Goal: Task Accomplishment & Management: Complete application form

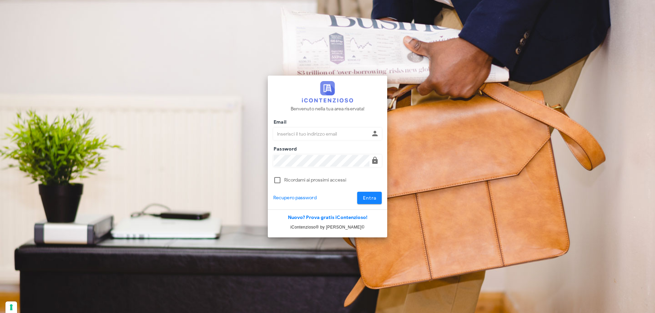
type input "p.rizza@studioassociatoadrev.it"
click at [376, 199] on span "Entra" at bounding box center [369, 198] width 14 height 6
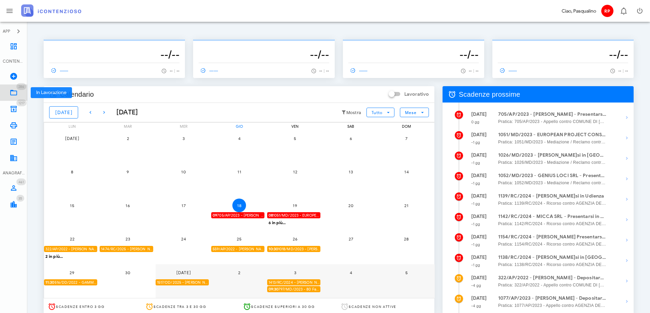
click at [19, 92] on link "286 In Lavorazione 286" at bounding box center [13, 93] width 27 height 16
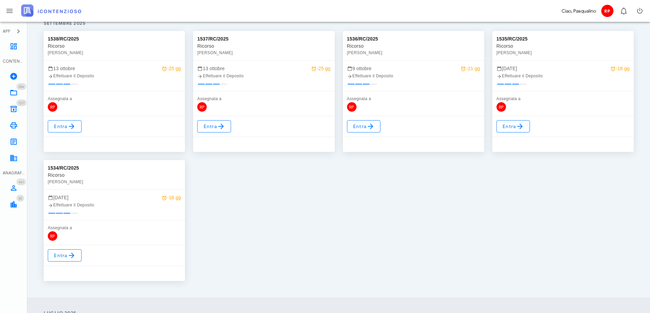
scroll to position [68, 0]
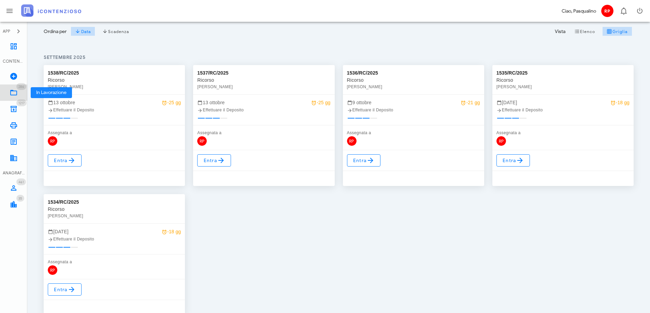
click at [7, 97] on link "286 In Lavorazione 286" at bounding box center [13, 93] width 27 height 16
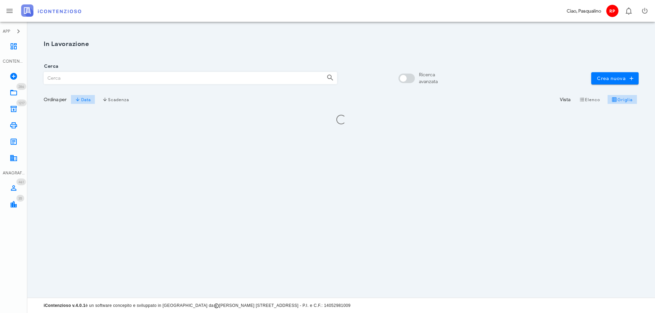
click at [83, 78] on input "Cerca" at bounding box center [182, 78] width 277 height 12
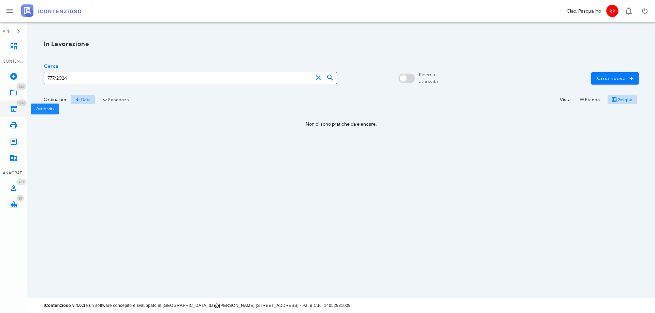
type input "777/2024"
click at [16, 109] on icon at bounding box center [14, 109] width 8 height 8
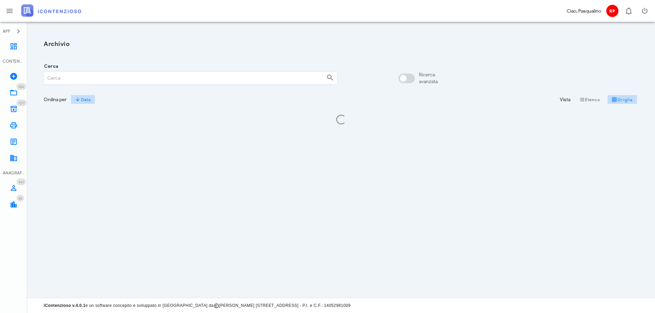
click at [60, 81] on input "Cerca" at bounding box center [182, 78] width 277 height 12
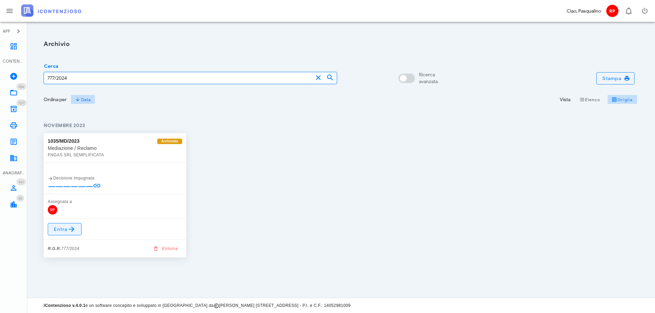
type input "777/2024"
click at [66, 232] on span "Entra" at bounding box center [65, 229] width 22 height 8
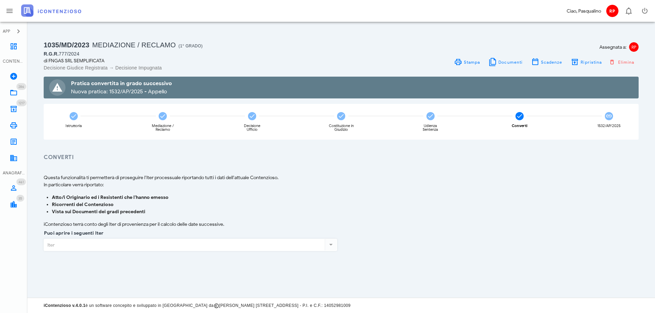
click at [289, 252] on div at bounding box center [190, 254] width 293 height 5
click at [416, 190] on div "Questa funzionalità ti permetterà di proseguire l'Iter processuale riportando t…" at bounding box center [341, 203] width 603 height 59
click at [331, 242] on div at bounding box center [331, 245] width 12 height 8
click at [600, 117] on div "1532/AP/2025" at bounding box center [609, 122] width 60 height 36
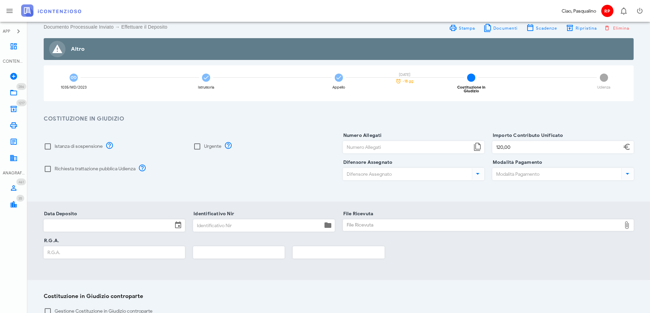
scroll to position [68, 0]
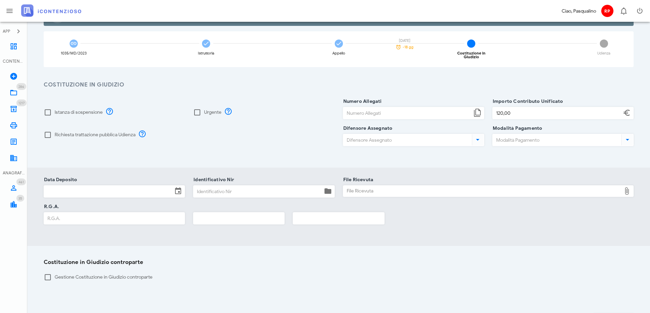
click at [68, 186] on input "Data Deposito" at bounding box center [108, 192] width 129 height 12
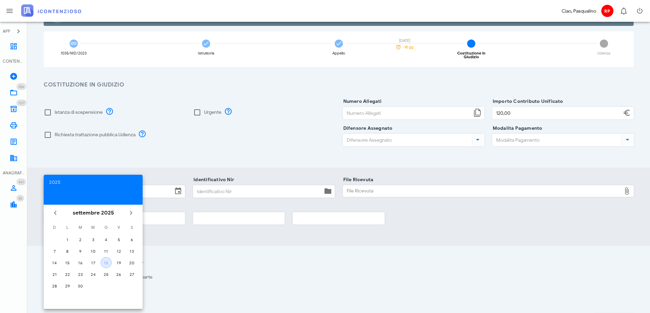
click at [106, 261] on div "18" at bounding box center [106, 263] width 10 height 5
type input "18/09/2025"
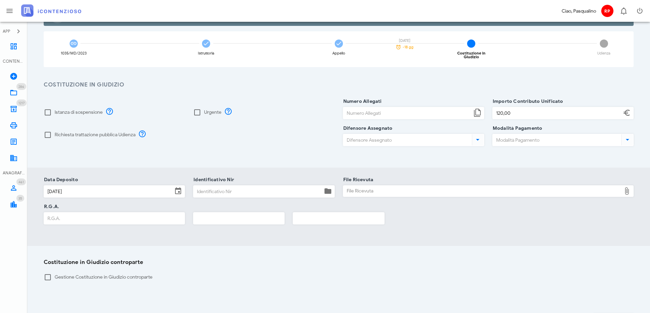
click at [194, 187] on input "Identificativo Nir" at bounding box center [257, 192] width 129 height 12
type input "336"
click at [444, 186] on div "File Ricevuta" at bounding box center [482, 191] width 278 height 11
type input "C:\fakepath\NIR_COMPLETA_T-1380917-2025.pdf"
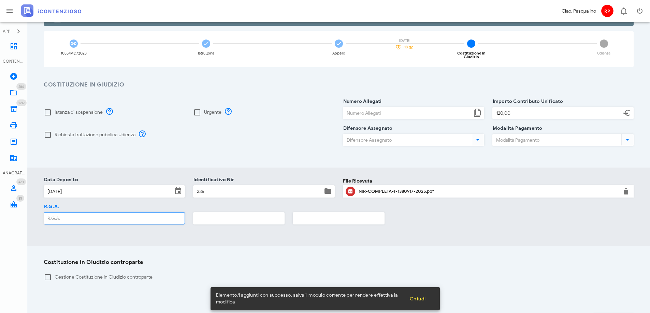
click at [86, 214] on input "R.G.A." at bounding box center [114, 219] width 140 height 12
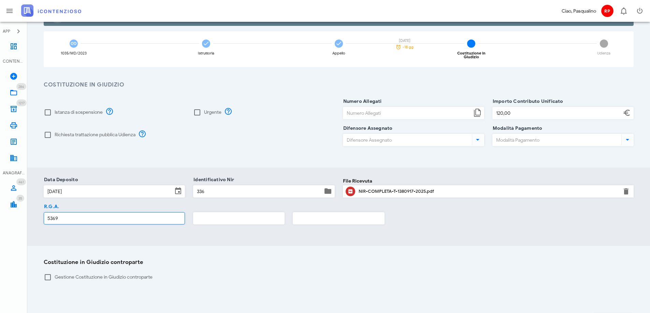
type input "5369"
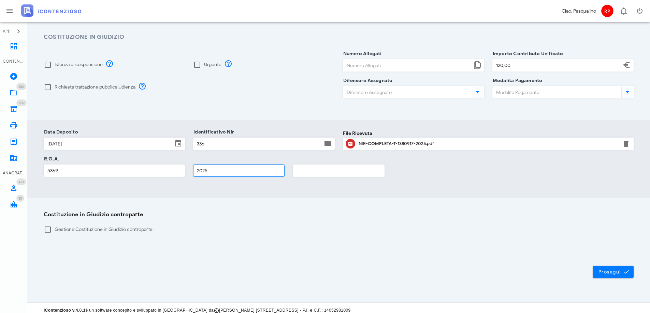
scroll to position [117, 0]
type input "2025"
click at [624, 268] on icon "submit" at bounding box center [626, 271] width 6 height 6
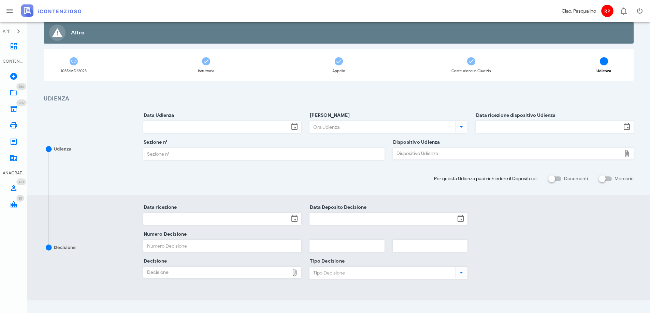
scroll to position [112, 0]
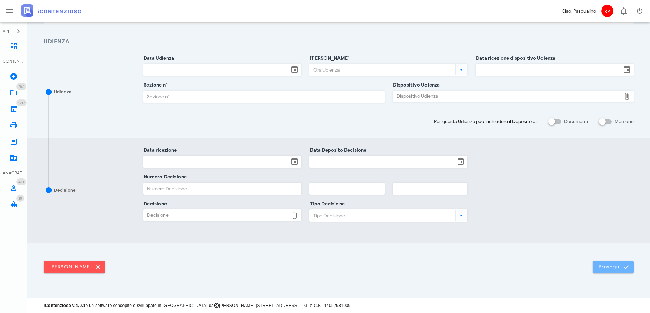
click at [625, 266] on icon "submit" at bounding box center [626, 267] width 6 height 6
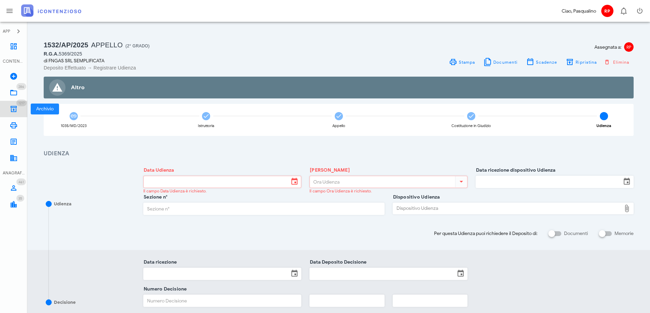
click at [11, 111] on icon at bounding box center [14, 109] width 8 height 8
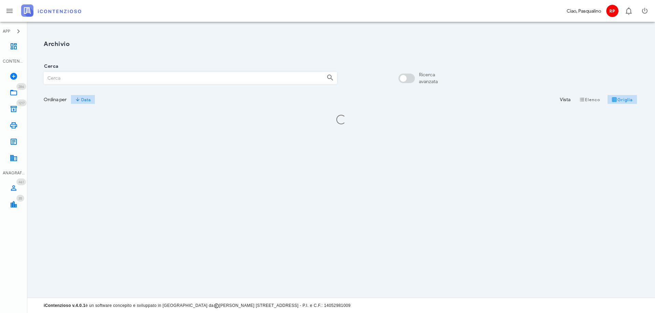
click at [89, 78] on input "Cerca" at bounding box center [182, 78] width 277 height 12
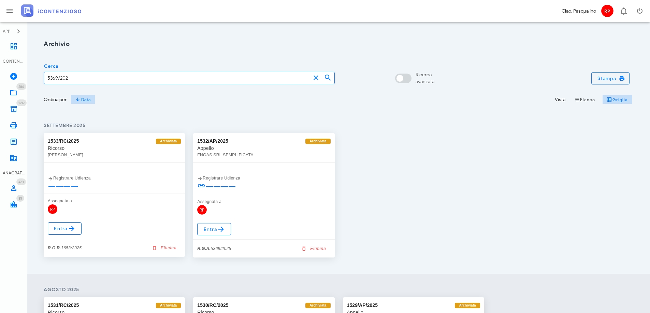
type input "5369/2025"
